Goal: Use online tool/utility: Utilize a website feature to perform a specific function

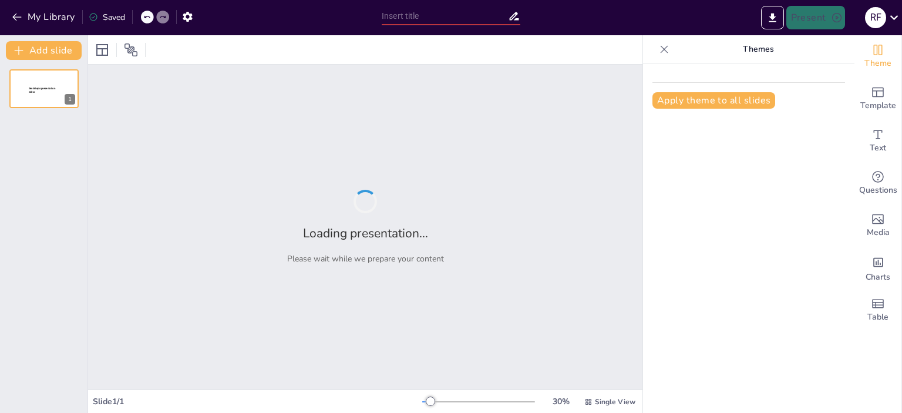
type input "Imported Reunió secció 1 set.pptx"
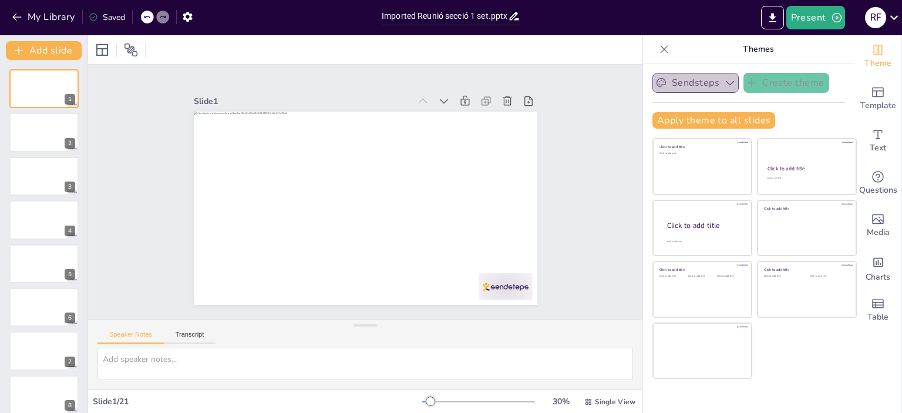
click at [691, 89] on button "Sendsteps" at bounding box center [695, 83] width 86 height 20
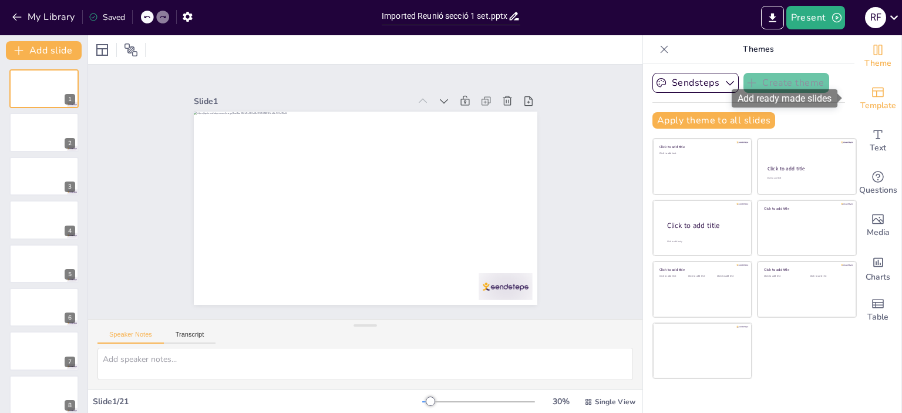
click at [882, 103] on span "Template" at bounding box center [878, 105] width 36 height 13
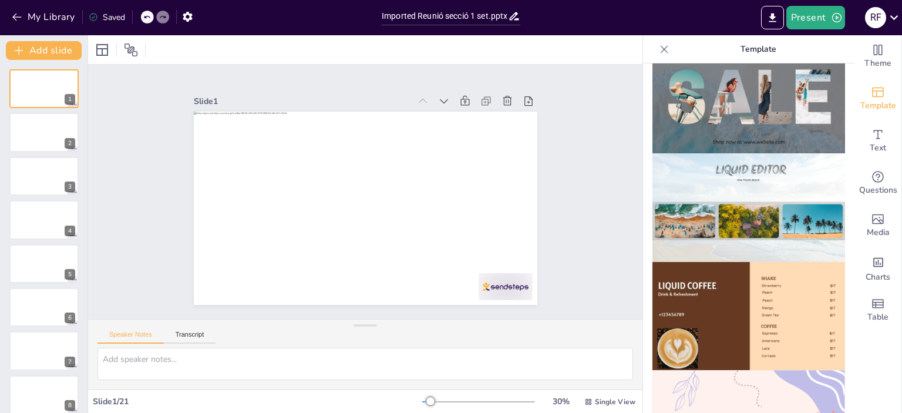
scroll to position [566, 0]
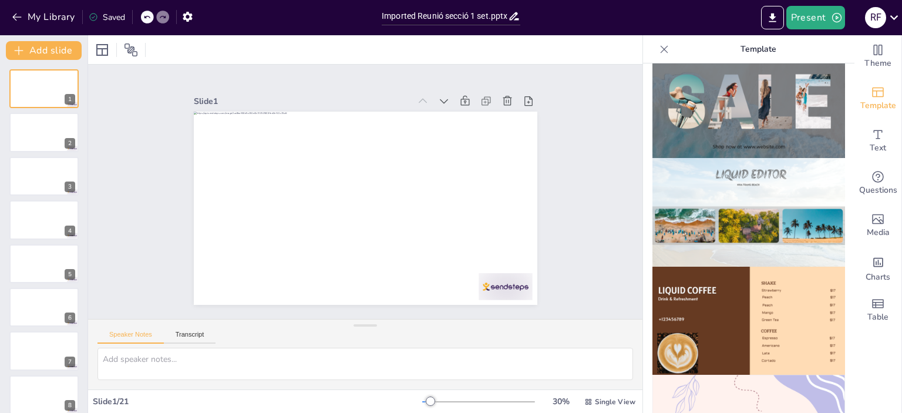
click at [755, 110] on img at bounding box center [748, 103] width 193 height 109
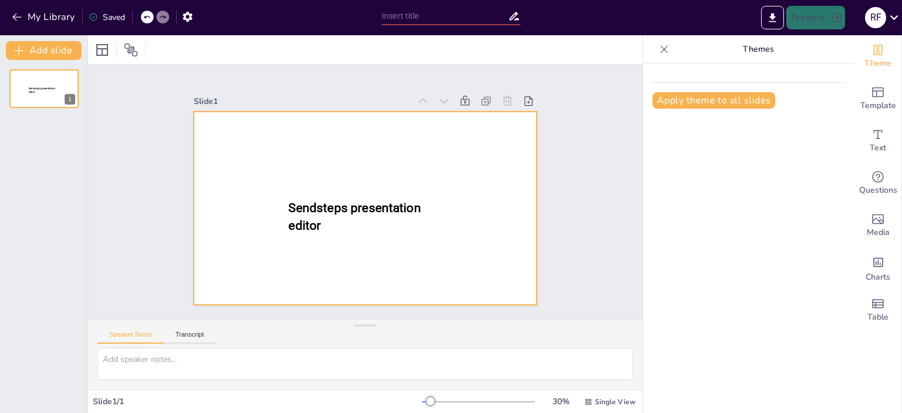
type input "Imported Reunió secció 1 set.pptx"
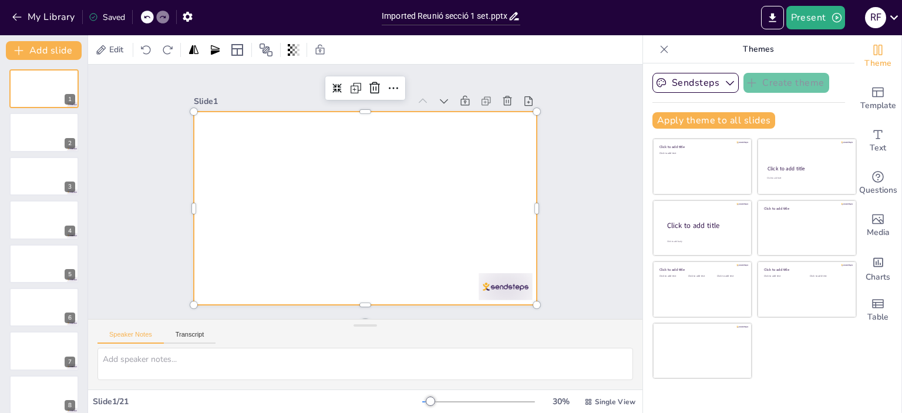
click at [290, 235] on div at bounding box center [366, 208] width 344 height 193
click at [870, 101] on span "Template" at bounding box center [878, 105] width 36 height 13
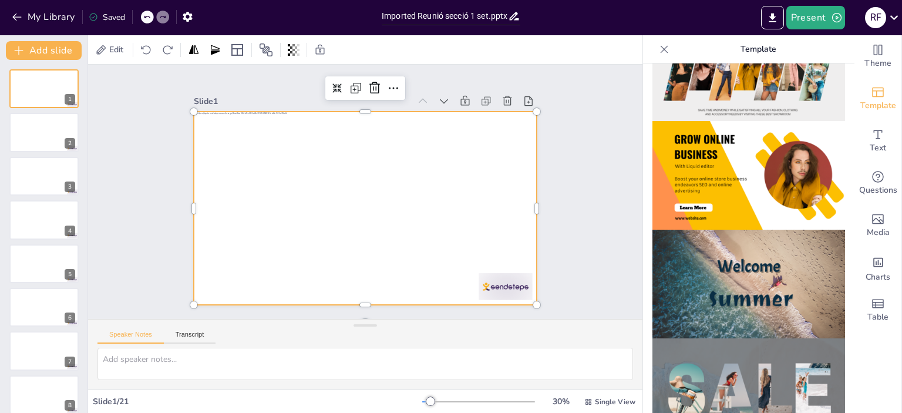
scroll to position [388, 0]
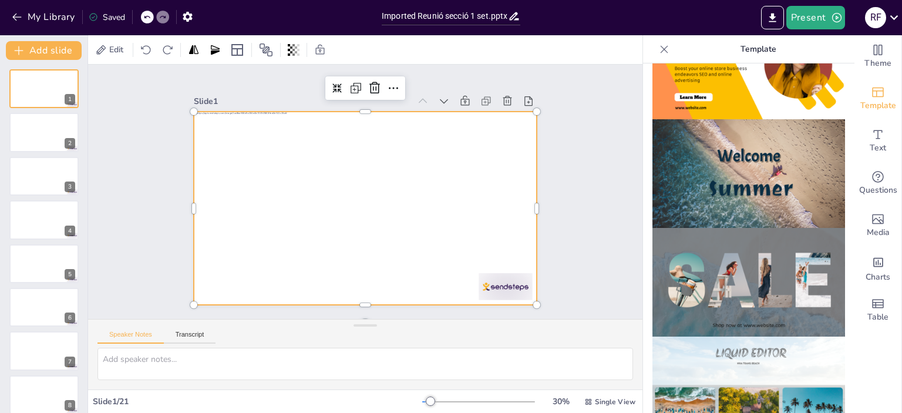
click at [458, 263] on div at bounding box center [366, 208] width 344 height 193
click at [389, 88] on icon at bounding box center [393, 89] width 9 height 2
click at [578, 178] on div "Slide 1 Slide 2 Slide 3 Slide 4 Slide 5 Slide 6 Slide 7 Slide 8 Slide 9 Slide 1…" at bounding box center [365, 192] width 554 height 254
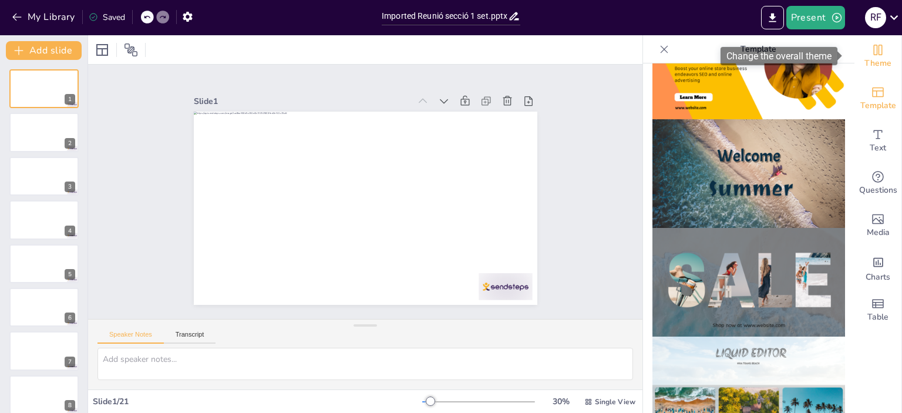
click at [874, 55] on icon "Change the overall theme" at bounding box center [878, 50] width 9 height 11
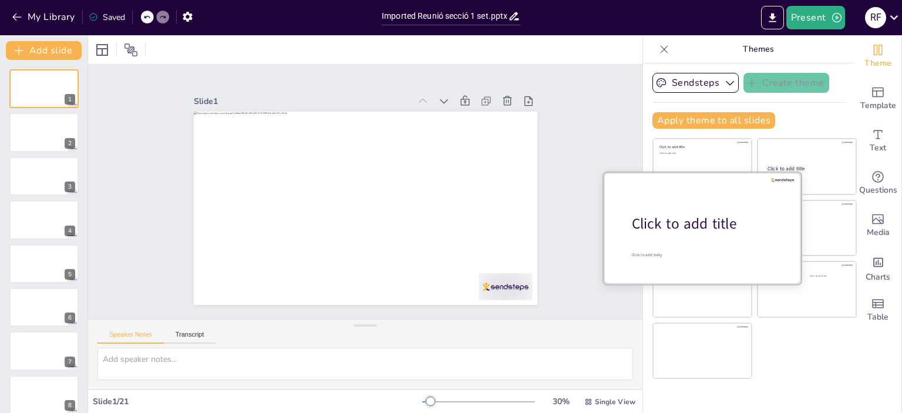
click at [677, 244] on div at bounding box center [702, 227] width 197 height 111
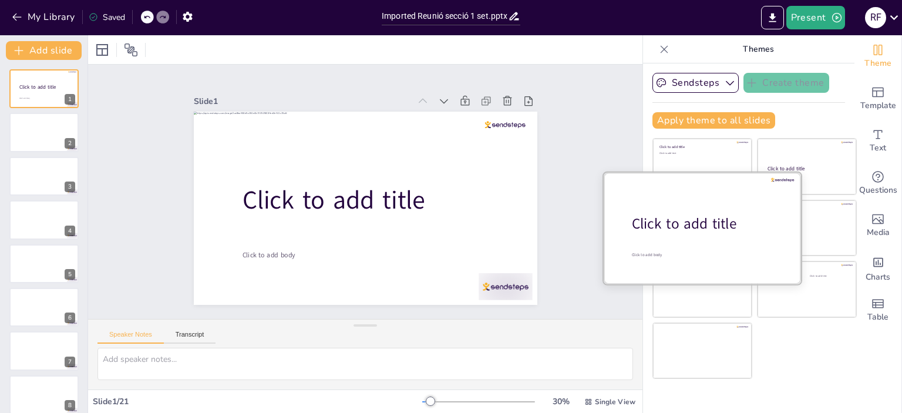
click at [677, 244] on div at bounding box center [702, 227] width 197 height 111
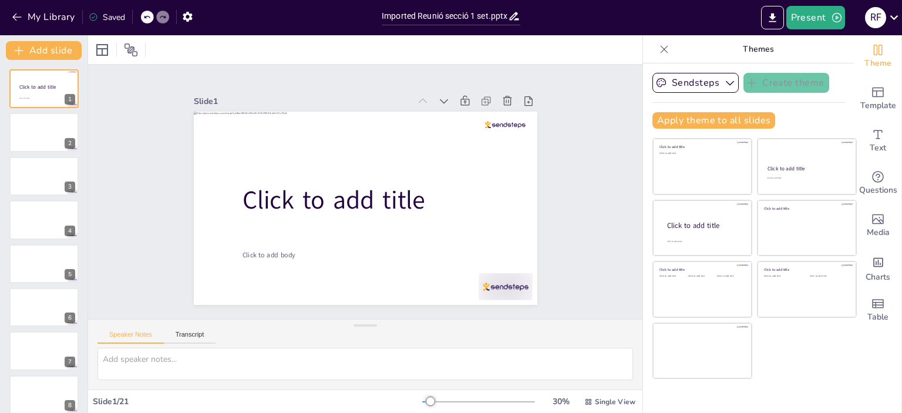
click at [147, 13] on div at bounding box center [147, 17] width 13 height 13
click at [145, 15] on icon at bounding box center [146, 17] width 7 height 7
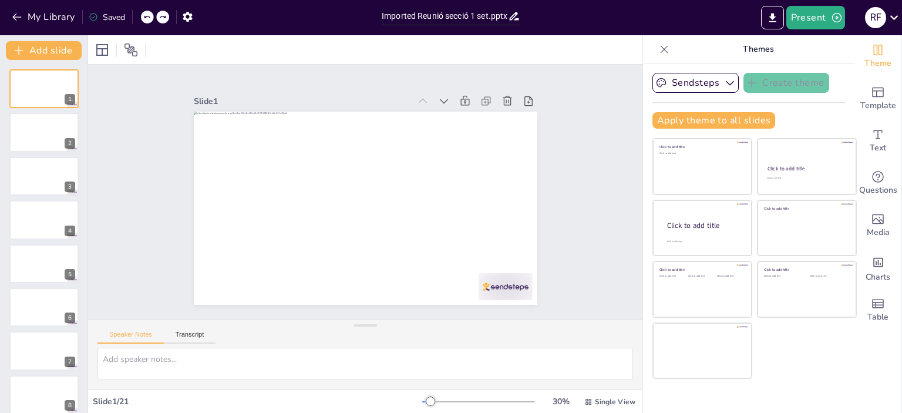
click at [659, 49] on icon at bounding box center [664, 49] width 12 height 12
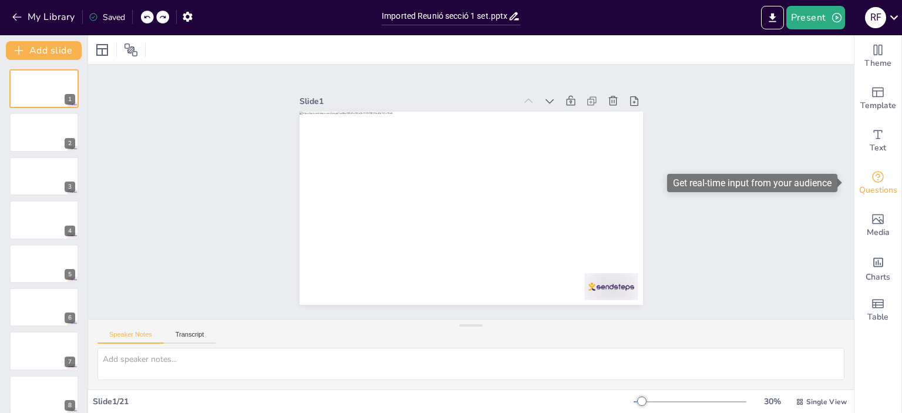
click at [871, 193] on span "Questions" at bounding box center [878, 190] width 38 height 13
